Goal: Task Accomplishment & Management: Complete application form

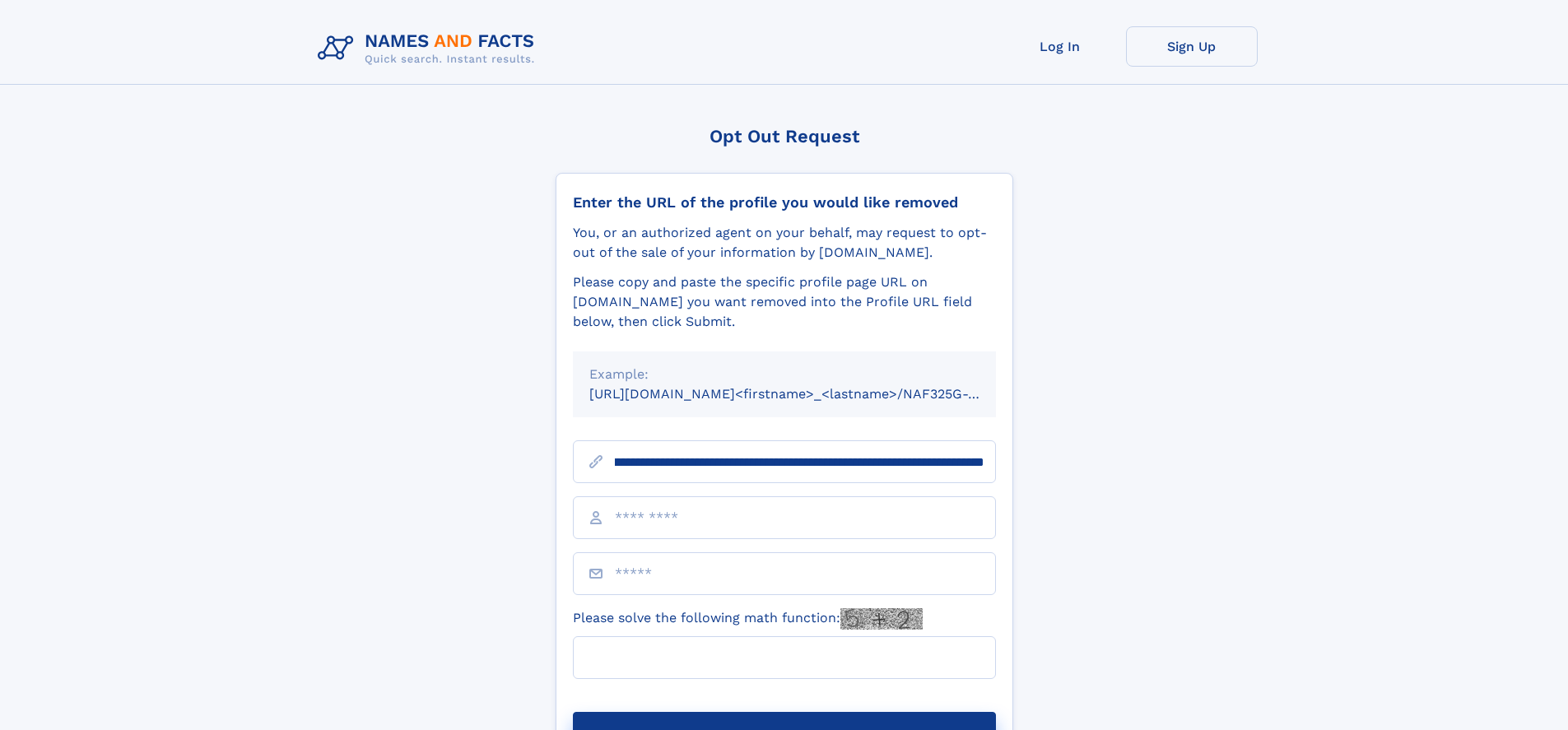
scroll to position [0, 215]
type input "**********"
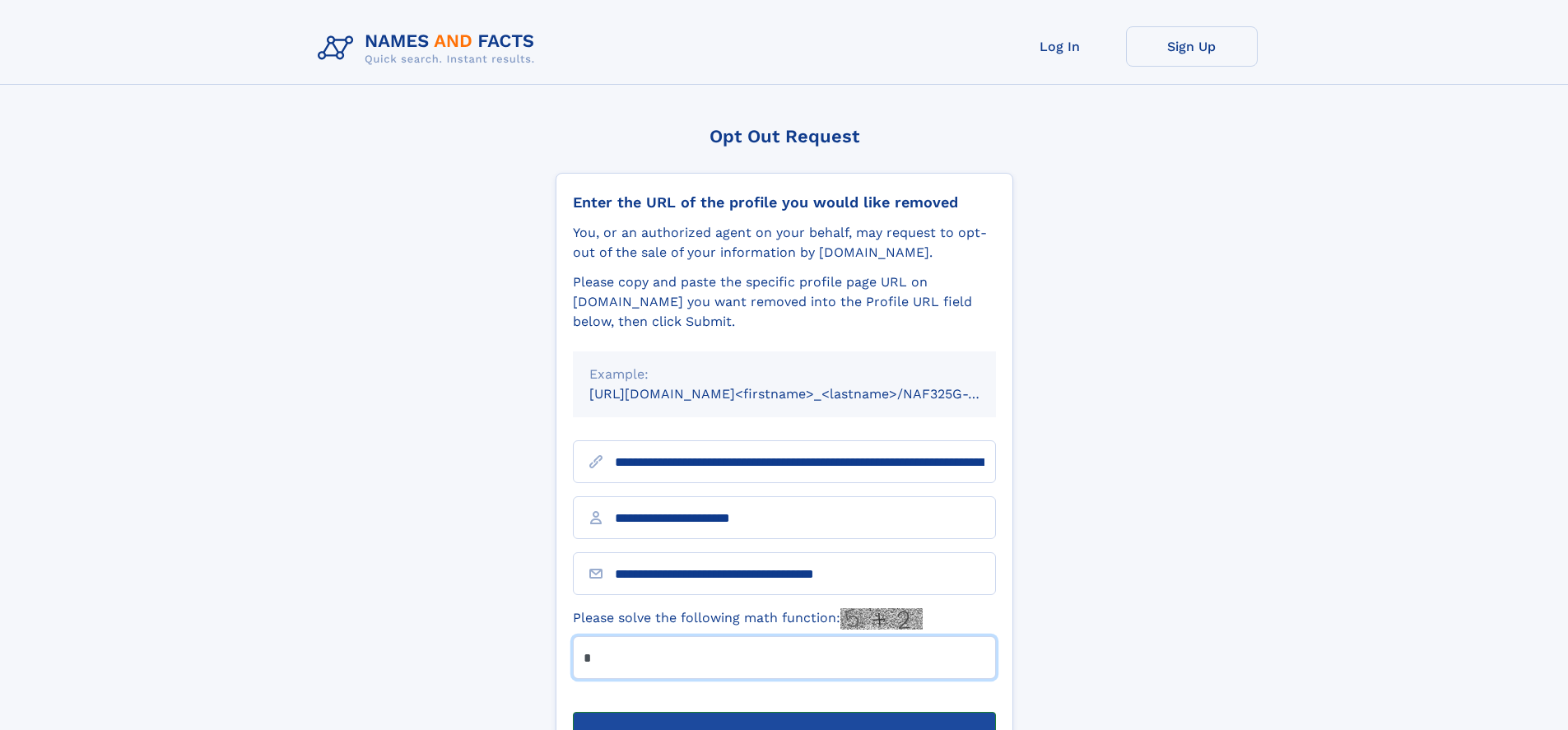
type input "*"
click at [784, 712] on button "Submit Opt Out Request" at bounding box center [785, 738] width 423 height 53
